Goal: Find specific page/section: Find specific page/section

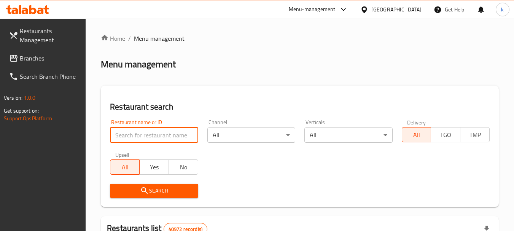
click at [118, 134] on input "search" at bounding box center [154, 134] width 88 height 15
paste input "35838"
type input "35838"
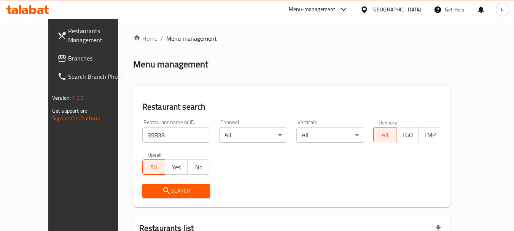
click at [393, 11] on div "[GEOGRAPHIC_DATA]" at bounding box center [396, 9] width 50 height 8
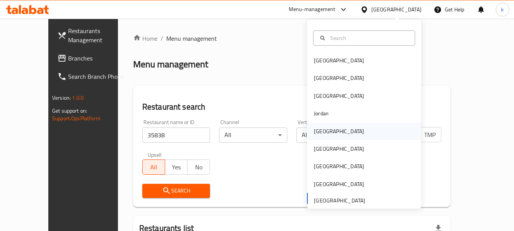
click at [315, 138] on div "[GEOGRAPHIC_DATA]" at bounding box center [339, 130] width 62 height 17
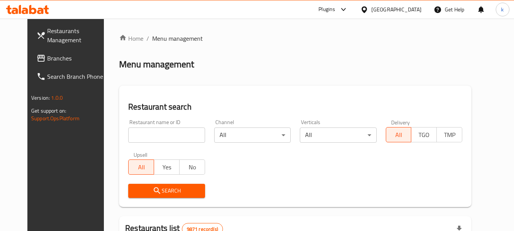
click at [416, 10] on div "[GEOGRAPHIC_DATA]" at bounding box center [396, 9] width 50 height 8
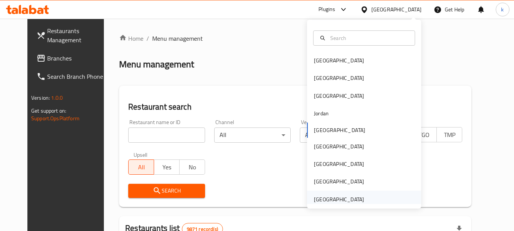
click at [322, 201] on div "[GEOGRAPHIC_DATA]" at bounding box center [339, 199] width 50 height 8
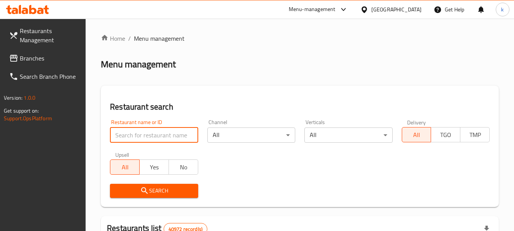
click at [128, 133] on input "search" at bounding box center [154, 134] width 88 height 15
paste input "35838"
type input "35838"
click button "Search" at bounding box center [154, 191] width 88 height 14
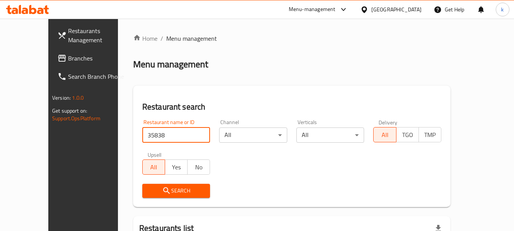
click at [68, 58] on span "Branches" at bounding box center [98, 58] width 60 height 9
